Goal: Task Accomplishment & Management: Manage account settings

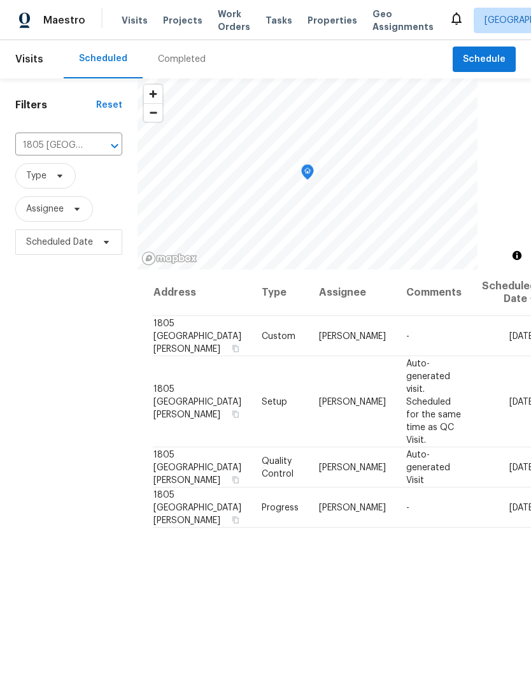
click at [104, 145] on button "Clear" at bounding box center [98, 146] width 18 height 18
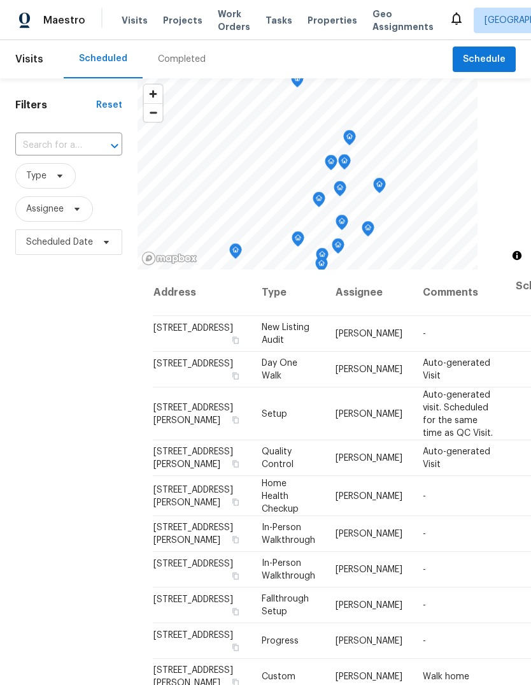
click at [86, 141] on input "text" at bounding box center [50, 146] width 71 height 20
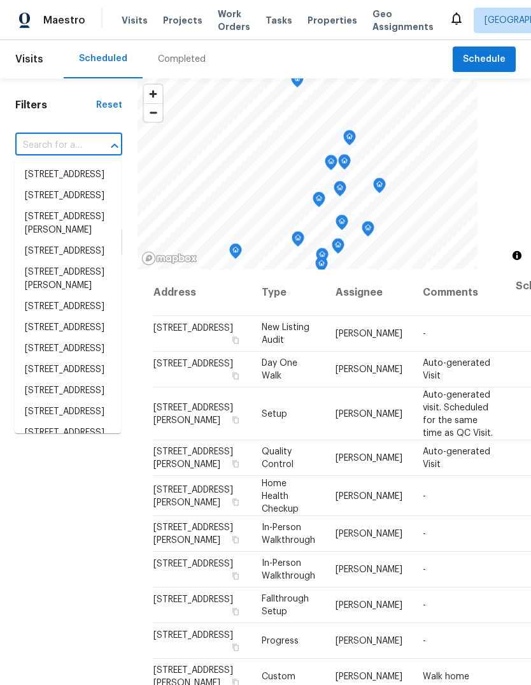
click at [80, 148] on input "text" at bounding box center [50, 146] width 71 height 20
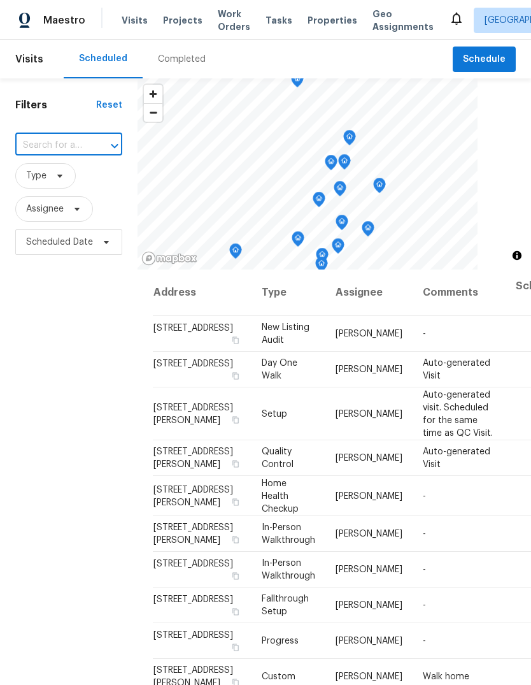
paste input "[STREET_ADDRESS]"
type input "[STREET_ADDRESS]"
click at [57, 185] on li "[STREET_ADDRESS]" at bounding box center [68, 174] width 106 height 21
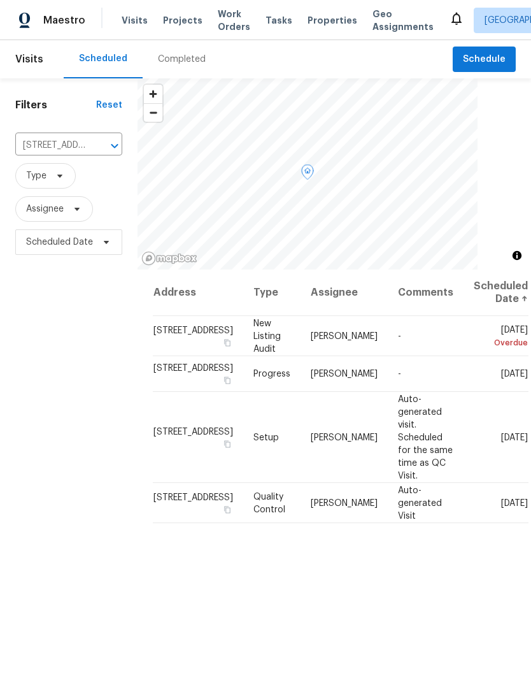
click at [0, 0] on icon at bounding box center [0, 0] width 0 height 0
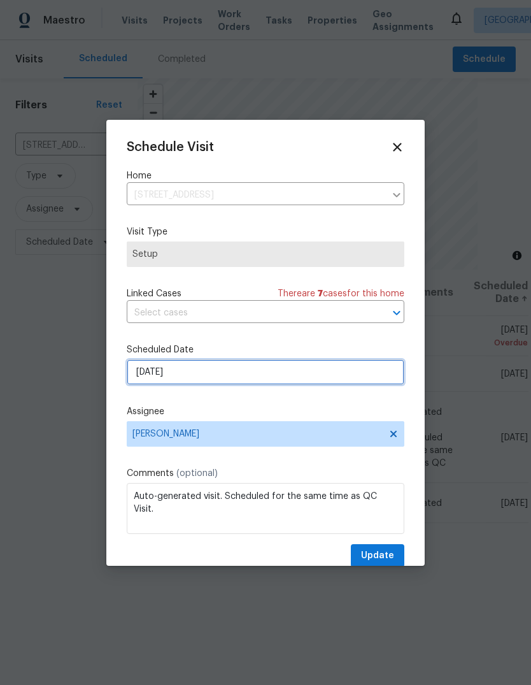
click at [251, 382] on input "[DATE]" at bounding box center [266, 371] width 278 height 25
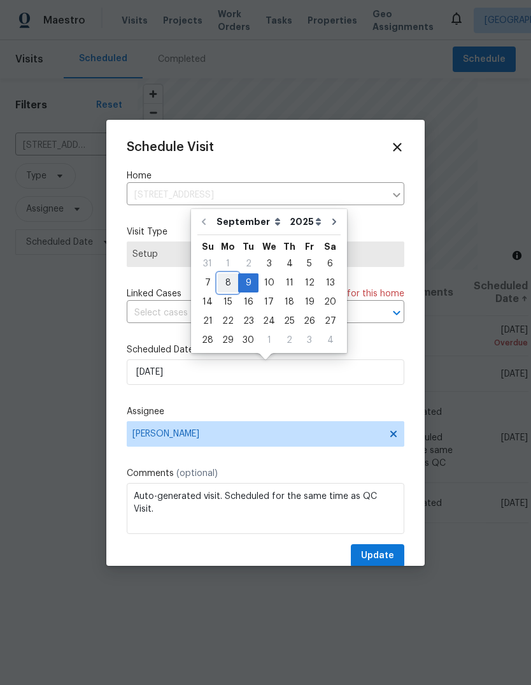
click at [225, 282] on div "8" at bounding box center [228, 283] width 20 height 18
type input "9/8/2025"
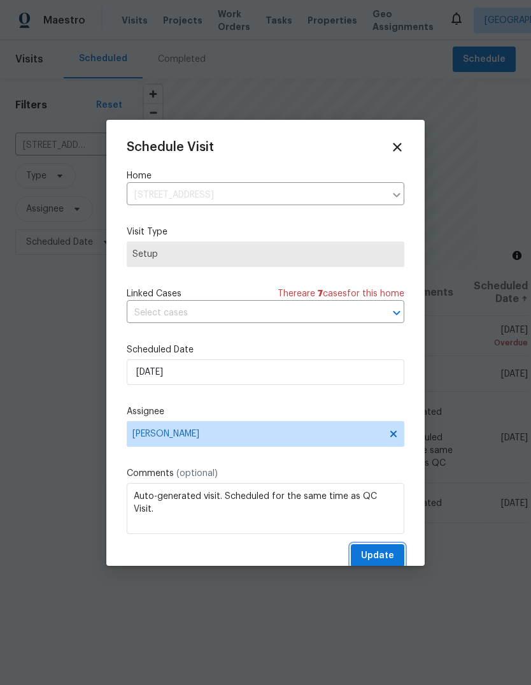
click at [392, 555] on span "Update" at bounding box center [377, 556] width 33 height 16
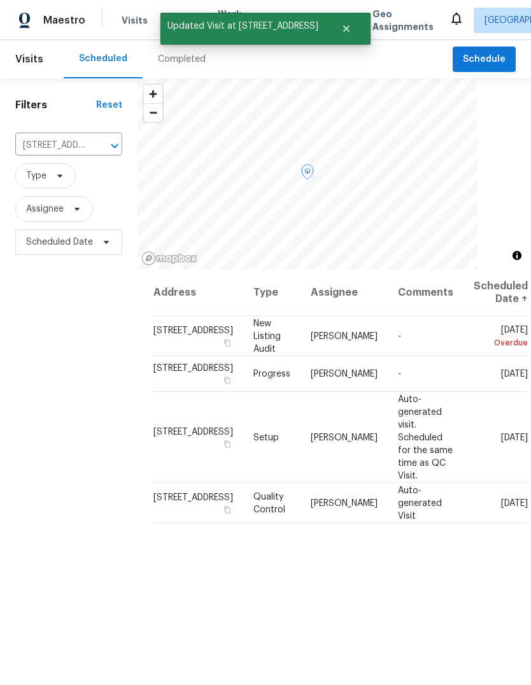
click at [0, 0] on icon at bounding box center [0, 0] width 0 height 0
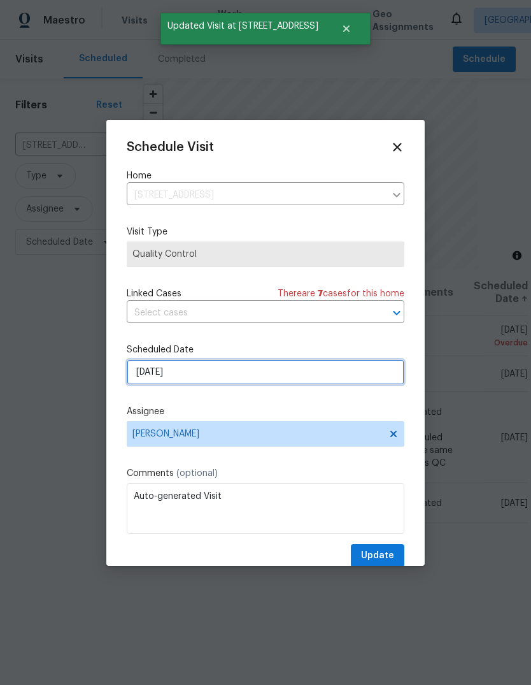
click at [226, 375] on input "[DATE]" at bounding box center [266, 371] width 278 height 25
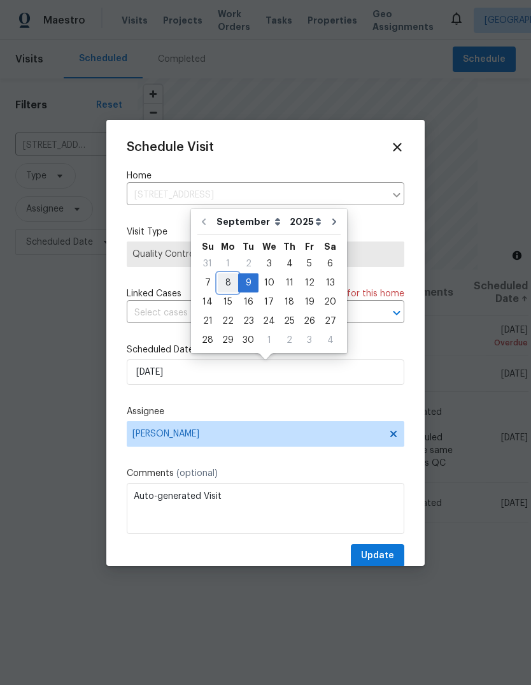
click at [231, 282] on div "8" at bounding box center [228, 283] width 20 height 18
type input "9/8/2025"
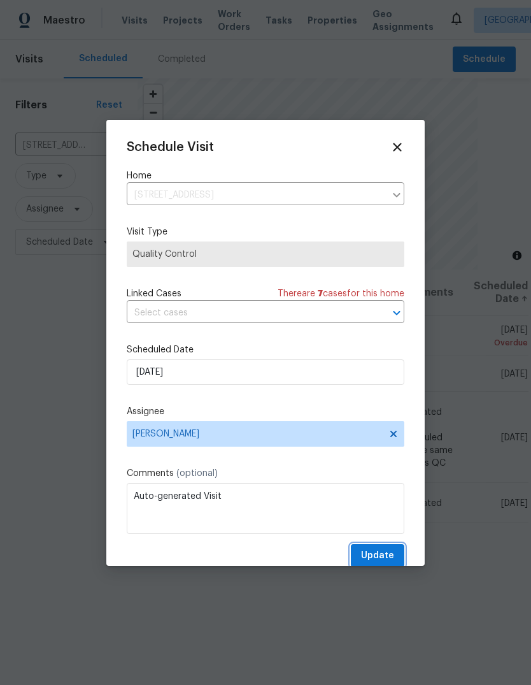
click at [385, 560] on span "Update" at bounding box center [377, 556] width 33 height 16
